Goal: Information Seeking & Learning: Learn about a topic

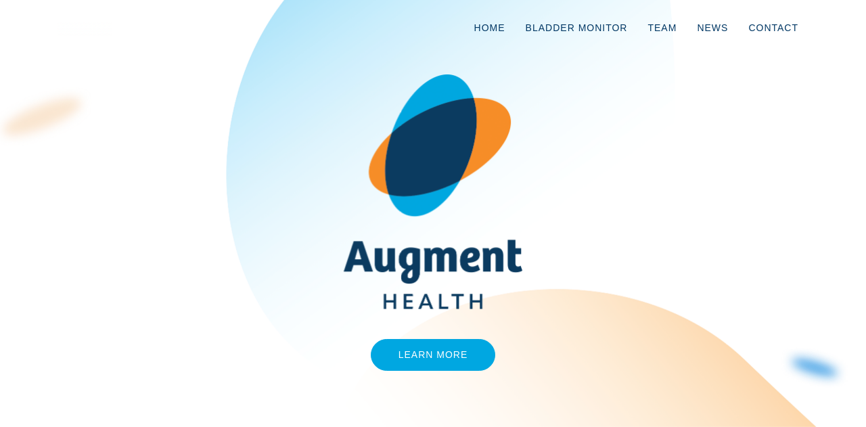
drag, startPoint x: 421, startPoint y: 334, endPoint x: 427, endPoint y: 347, distance: 14.8
click at [427, 347] on div "Learn More" at bounding box center [432, 213] width 771 height 346
click at [427, 347] on link "Learn More" at bounding box center [433, 355] width 125 height 32
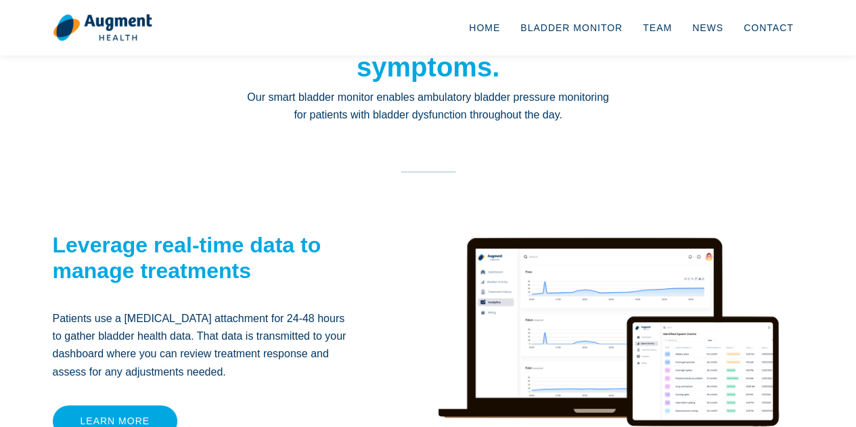
scroll to position [240, 0]
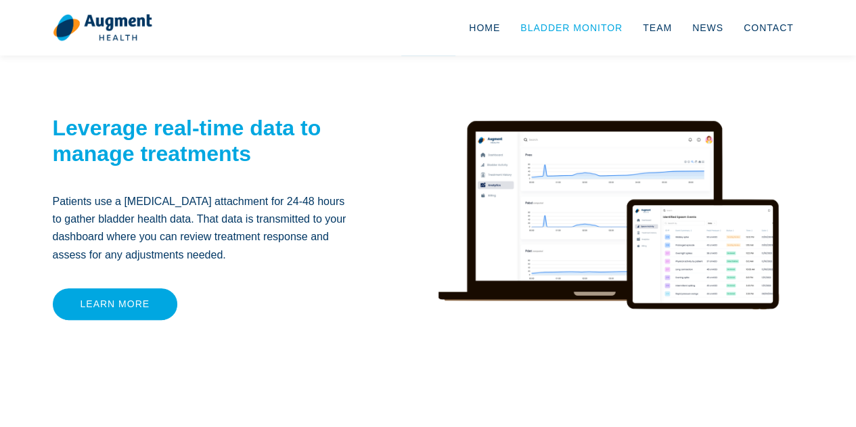
click at [601, 24] on link "Bladder Monitor" at bounding box center [571, 27] width 122 height 45
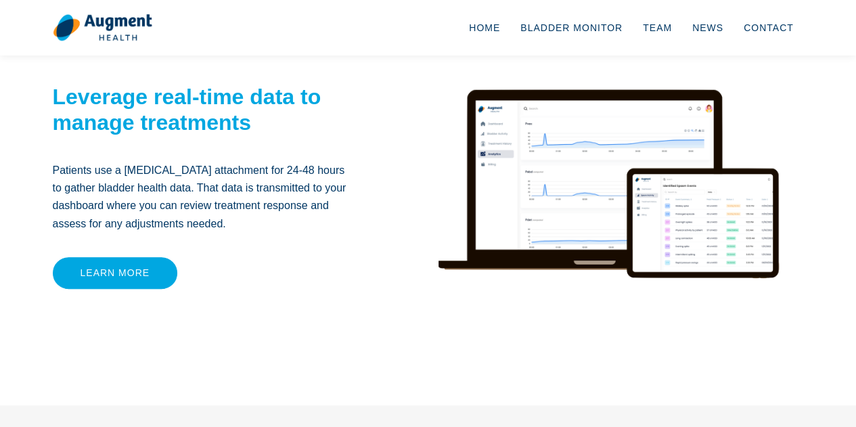
scroll to position [269, 0]
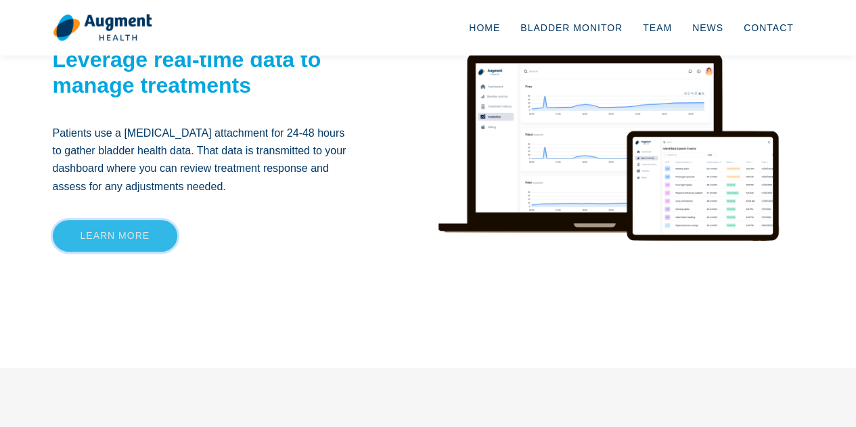
click at [99, 243] on link "Learn more" at bounding box center [115, 236] width 125 height 32
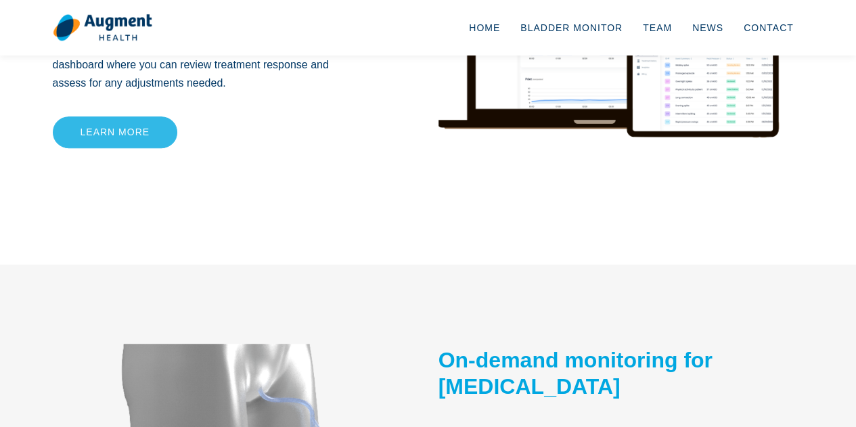
scroll to position [412, 0]
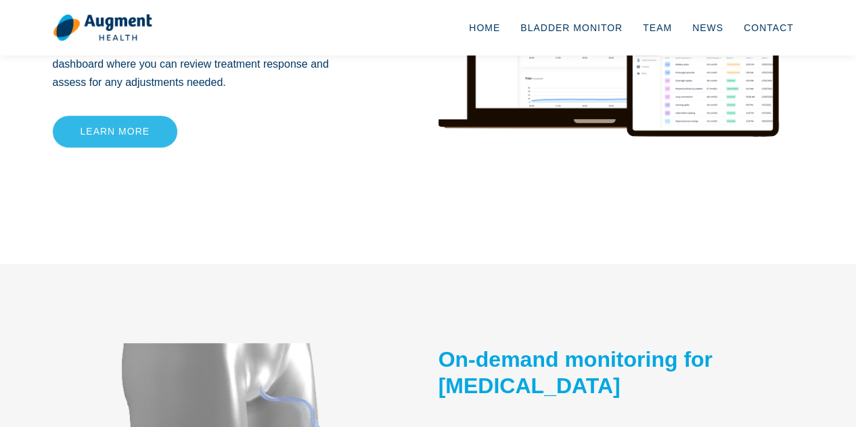
drag, startPoint x: 118, startPoint y: 150, endPoint x: 135, endPoint y: 129, distance: 26.4
click at [135, 129] on div "Leverage real-time data to manage treatments Patients use a catheter attachment…" at bounding box center [203, 55] width 321 height 319
click at [135, 129] on link "Learn more" at bounding box center [115, 132] width 125 height 32
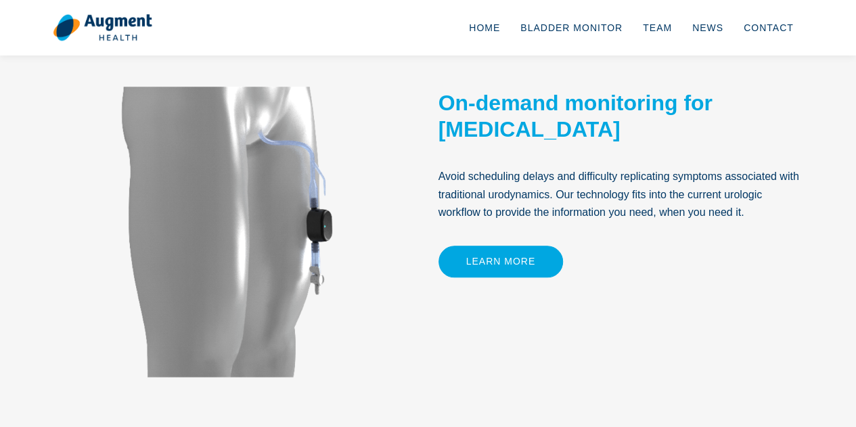
scroll to position [677, 0]
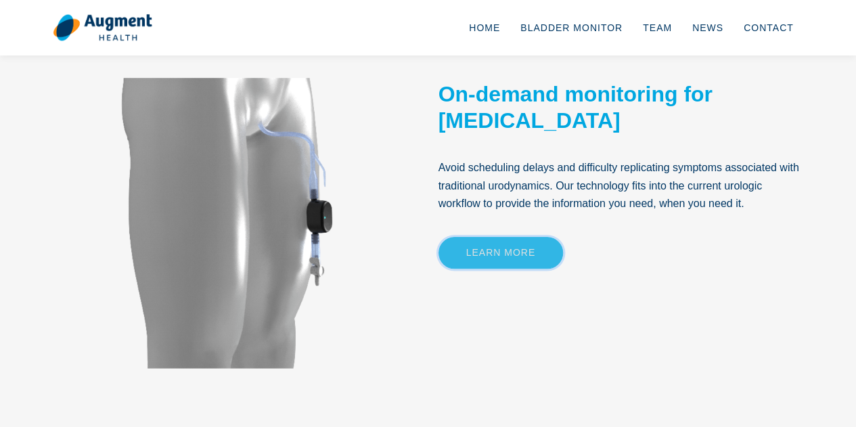
click at [499, 252] on link "Learn More" at bounding box center [500, 253] width 125 height 32
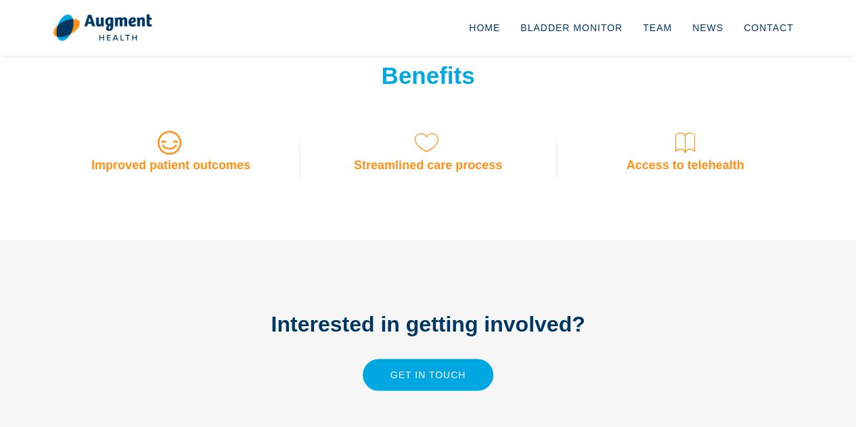
scroll to position [1117, 0]
click at [411, 160] on h3 "Streamlined care process" at bounding box center [428, 164] width 237 height 15
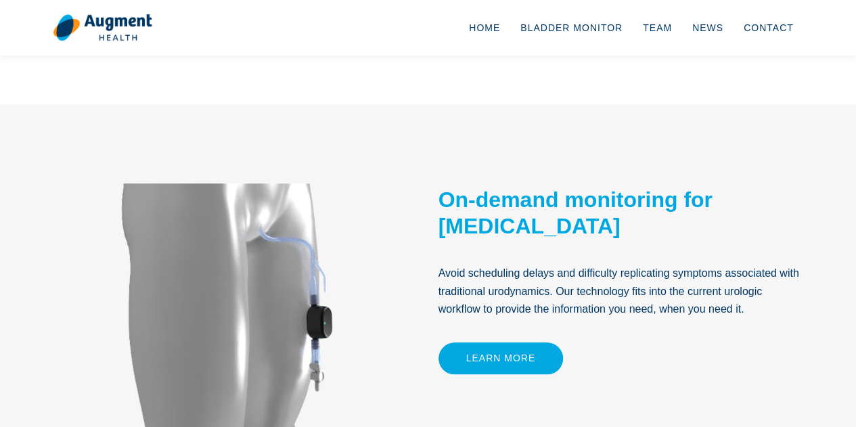
scroll to position [566, 0]
